Goal: Task Accomplishment & Management: Use online tool/utility

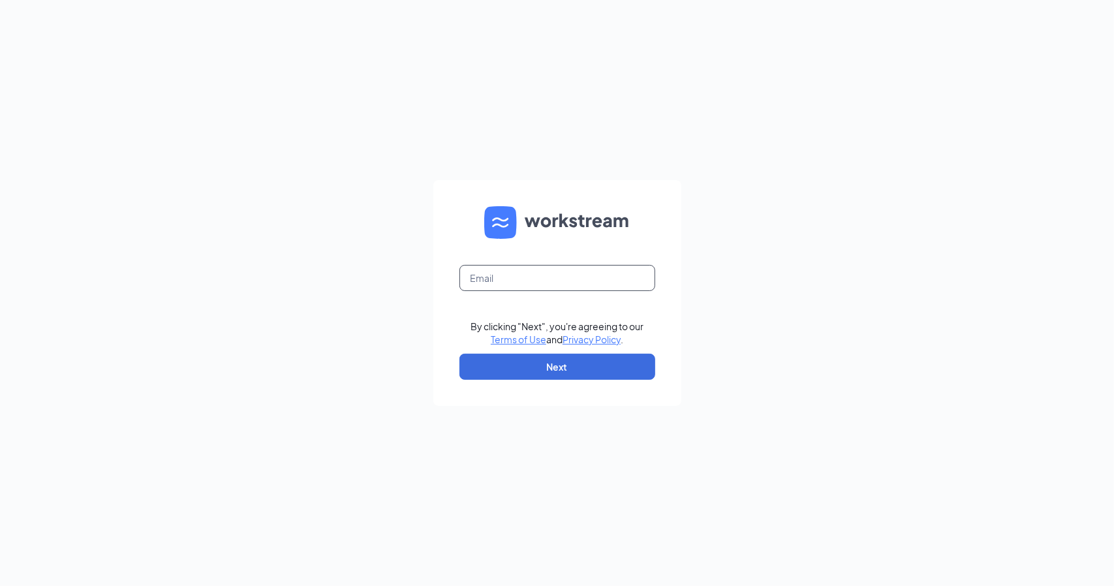
click at [498, 274] on input "text" at bounding box center [557, 278] width 196 height 26
type input "[EMAIL_ADDRESS][DOMAIN_NAME]"
click at [577, 374] on button "Next" at bounding box center [557, 367] width 196 height 26
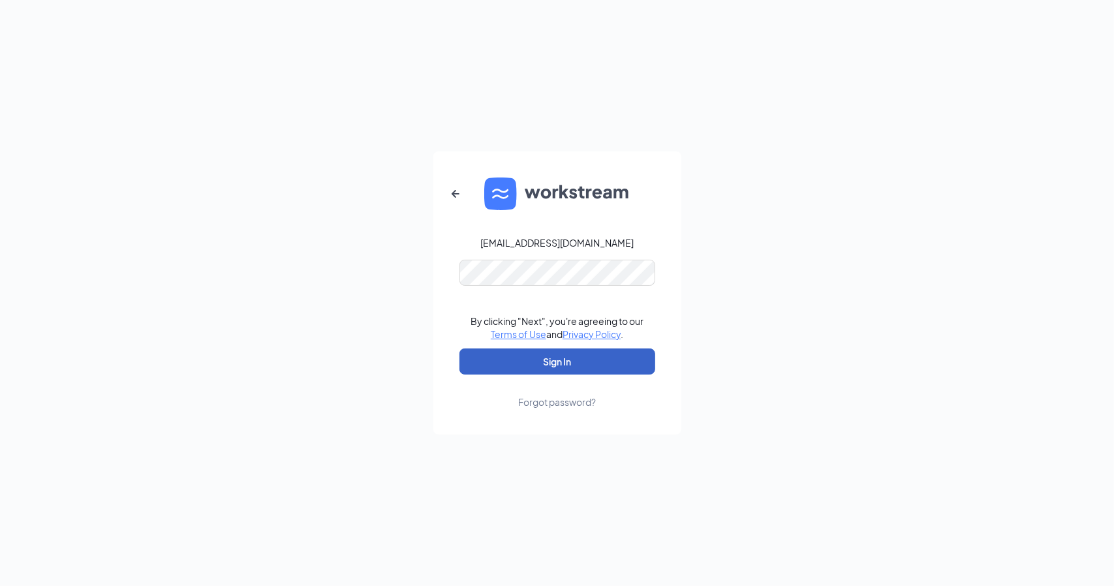
click at [579, 356] on button "Sign In" at bounding box center [557, 361] width 196 height 26
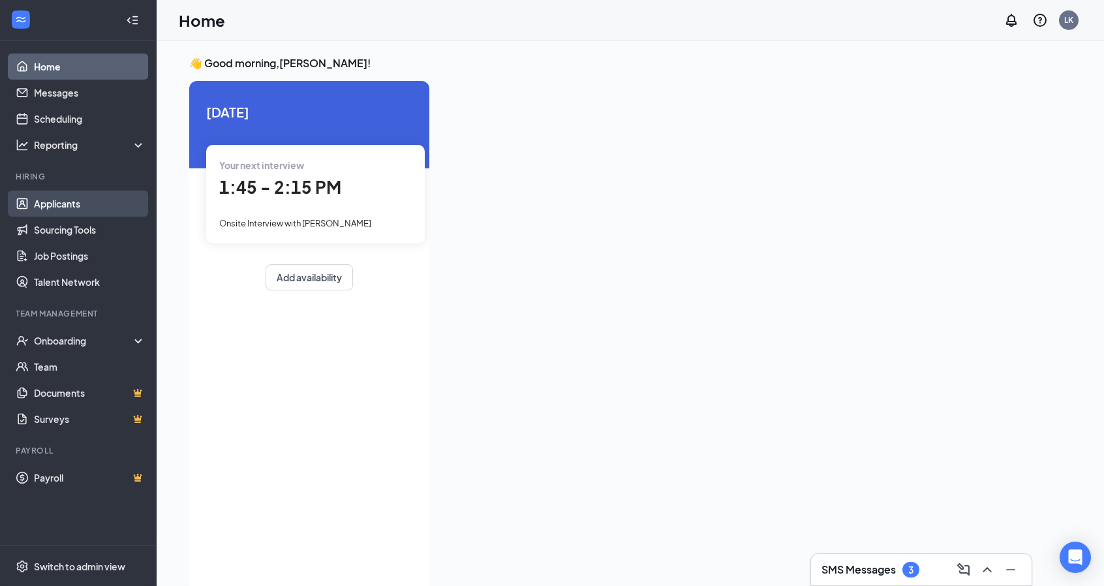
click at [51, 209] on link "Applicants" at bounding box center [90, 203] width 112 height 26
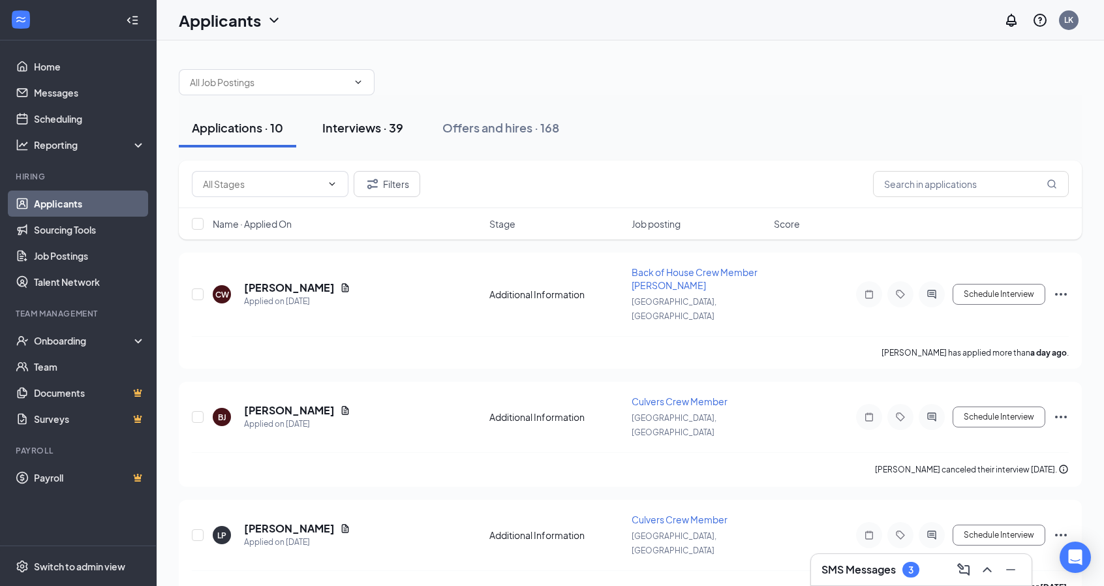
click at [374, 130] on div "Interviews · 39" at bounding box center [362, 127] width 81 height 16
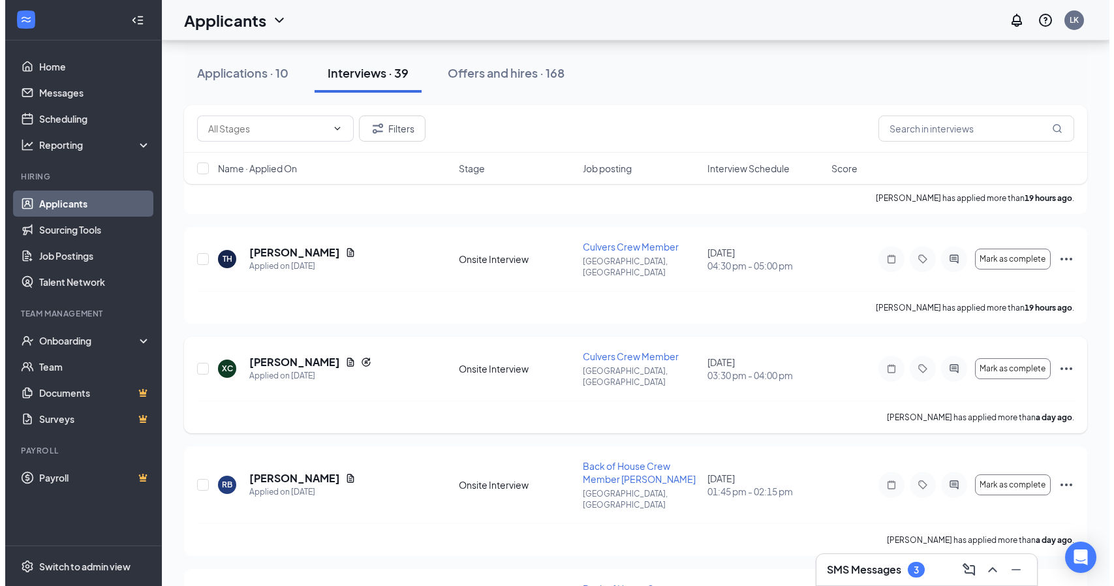
scroll to position [326, 0]
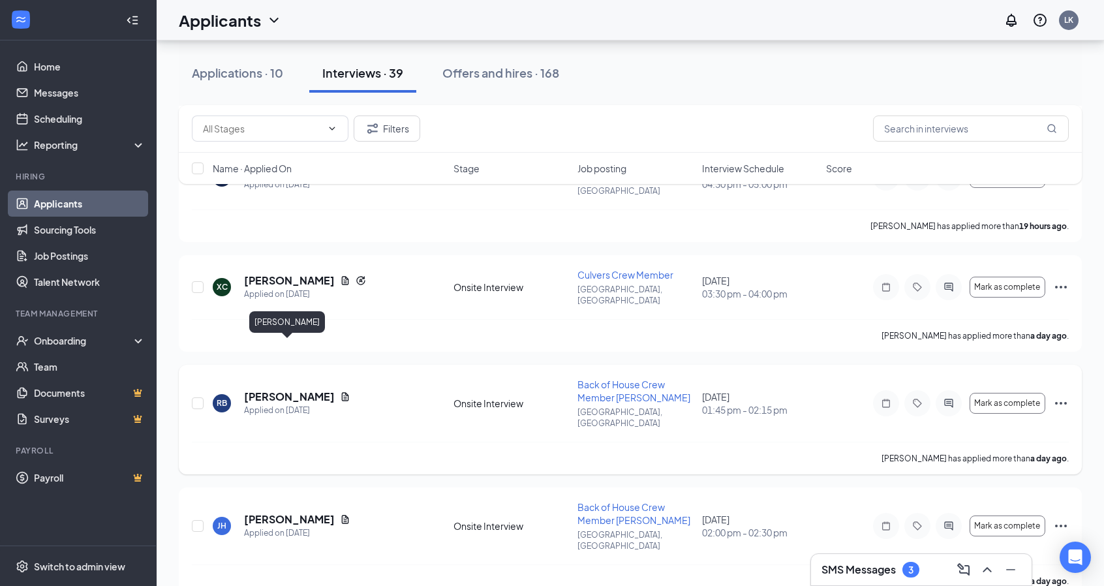
click at [303, 389] on h5 "Robert Bradley" at bounding box center [289, 396] width 91 height 14
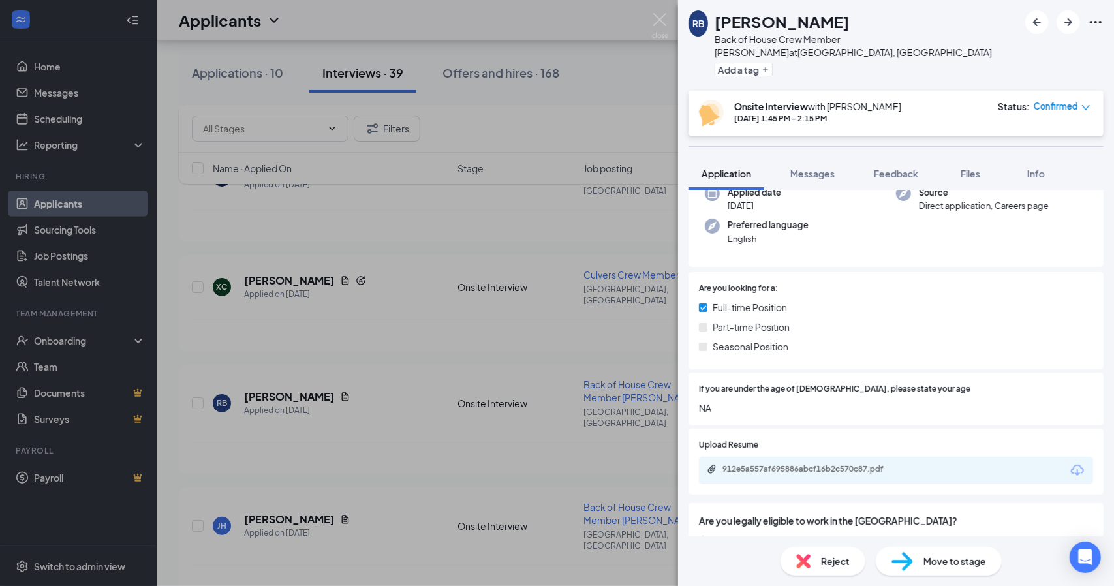
scroll to position [130, 0]
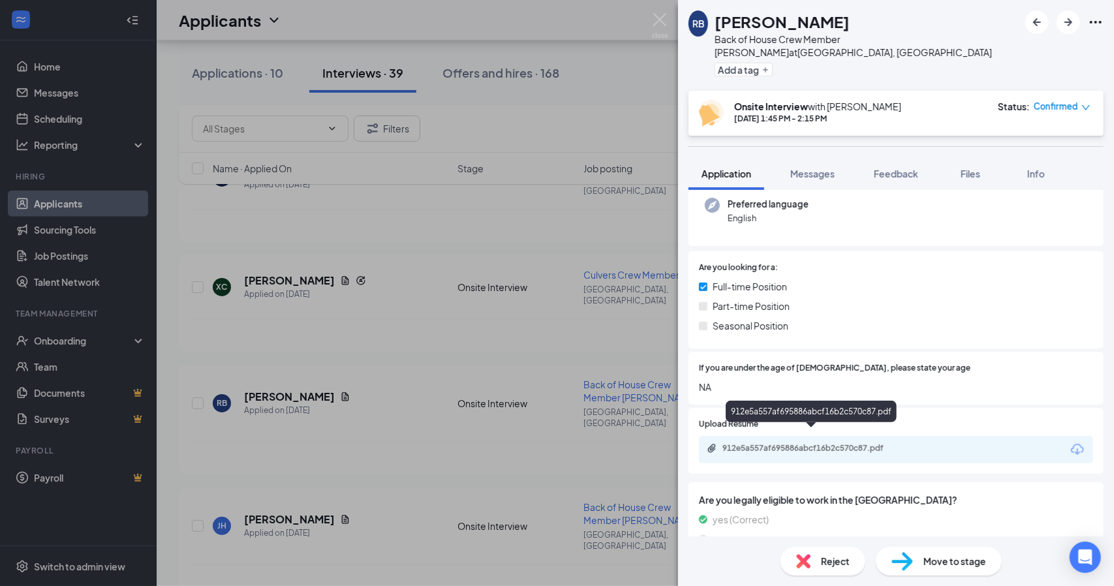
click at [826, 443] on div "912e5a557af695886abcf16b2c570c87.pdf" at bounding box center [813, 448] width 183 height 10
